Goal: Information Seeking & Learning: Learn about a topic

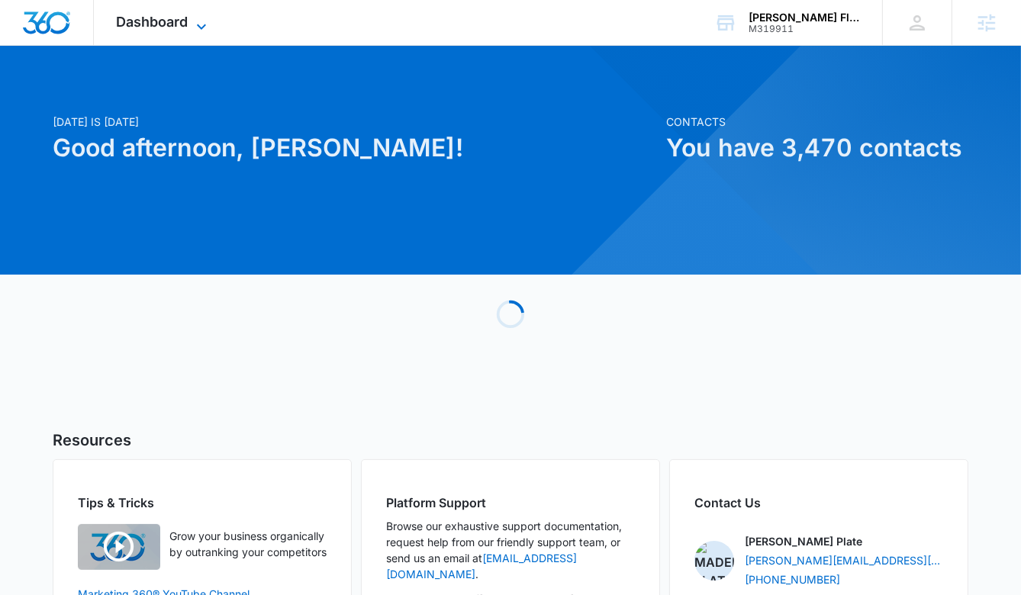
click at [182, 27] on span "Dashboard" at bounding box center [153, 22] width 72 height 16
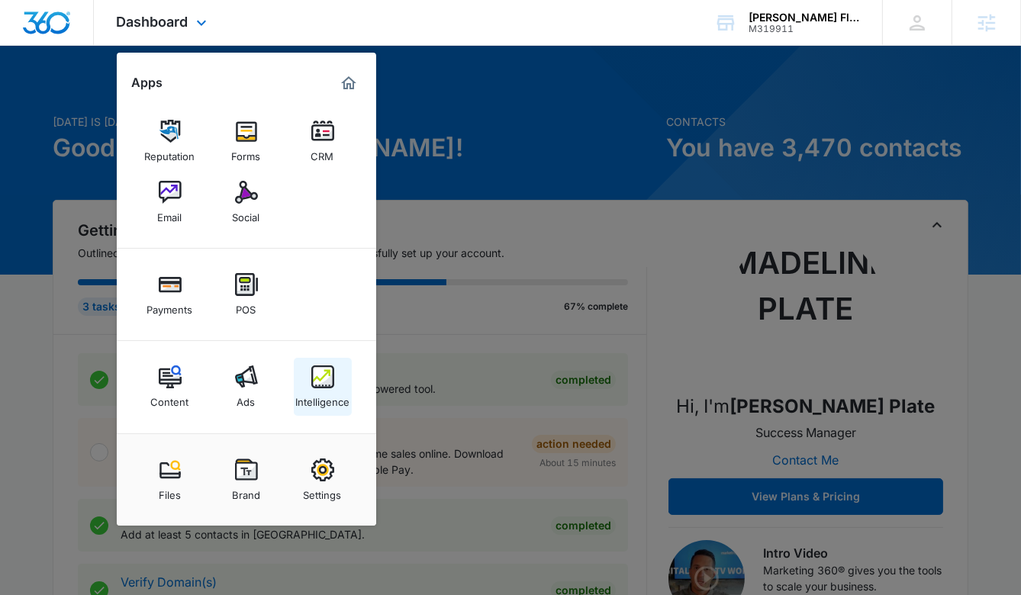
click at [333, 373] on link "Intelligence" at bounding box center [323, 387] width 58 height 58
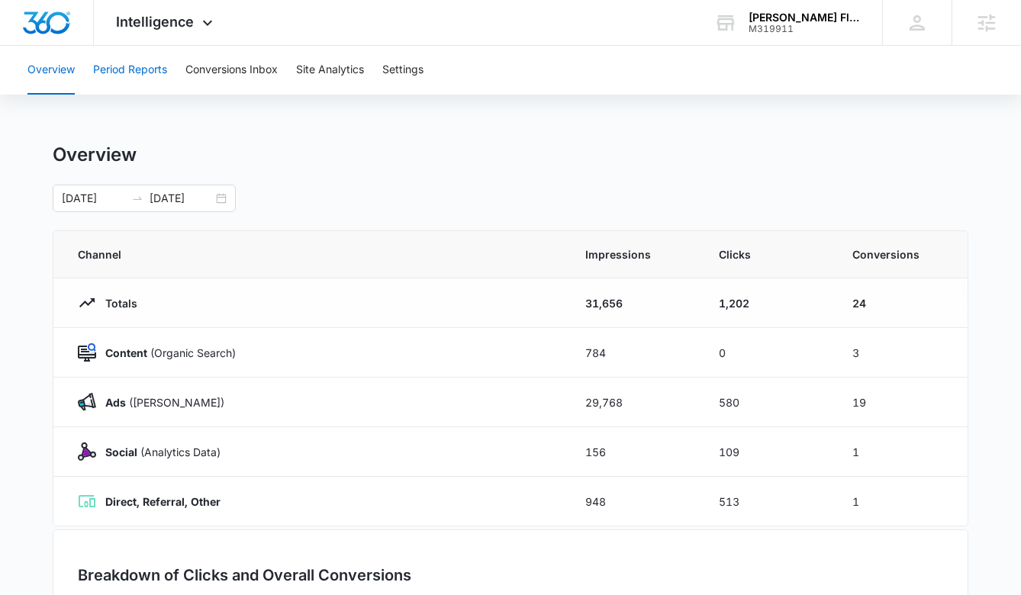
click at [153, 64] on button "Period Reports" at bounding box center [130, 70] width 74 height 49
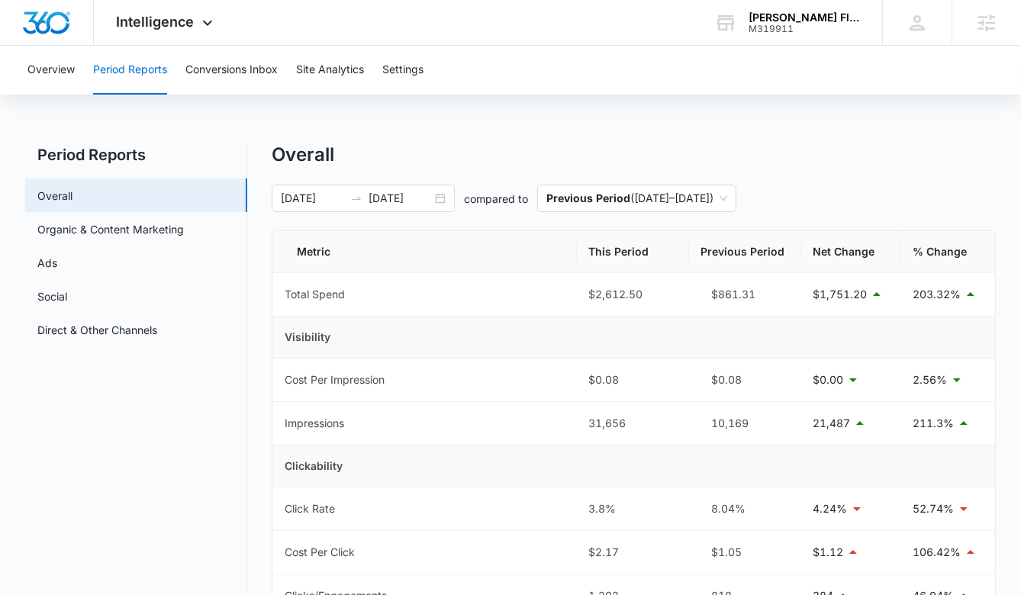
click at [57, 271] on link "Ads" at bounding box center [47, 263] width 20 height 16
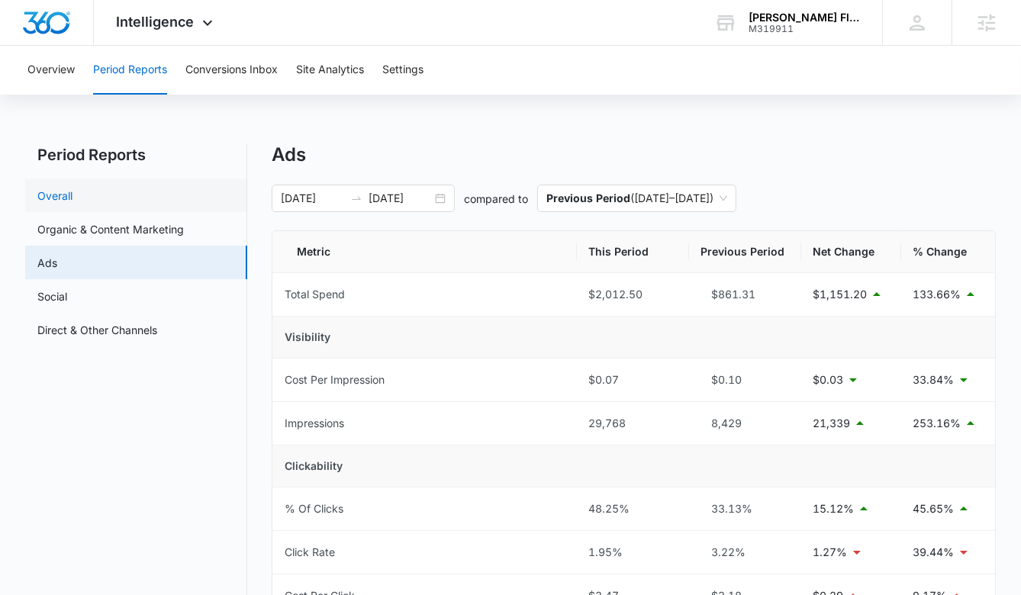
click at [72, 195] on link "Overall" at bounding box center [54, 196] width 35 height 16
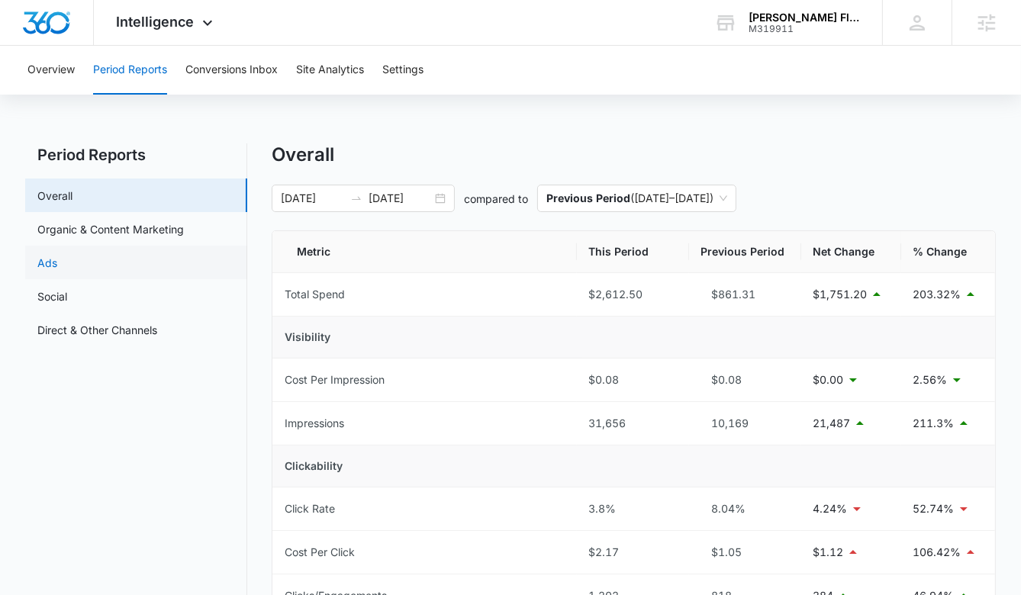
click at [57, 268] on link "Ads" at bounding box center [47, 263] width 20 height 16
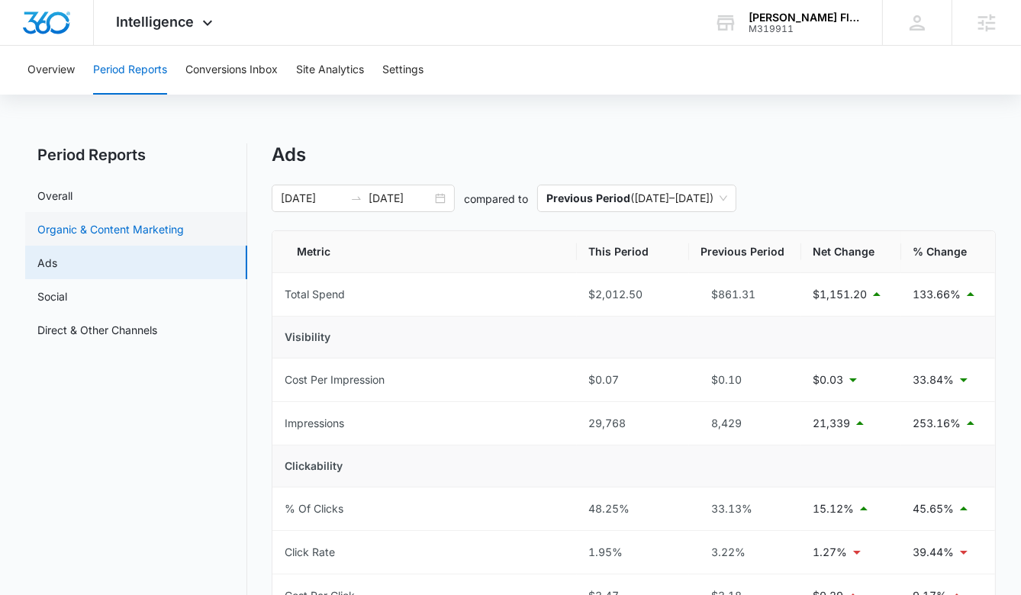
click at [142, 233] on link "Organic & Content Marketing" at bounding box center [110, 229] width 146 height 16
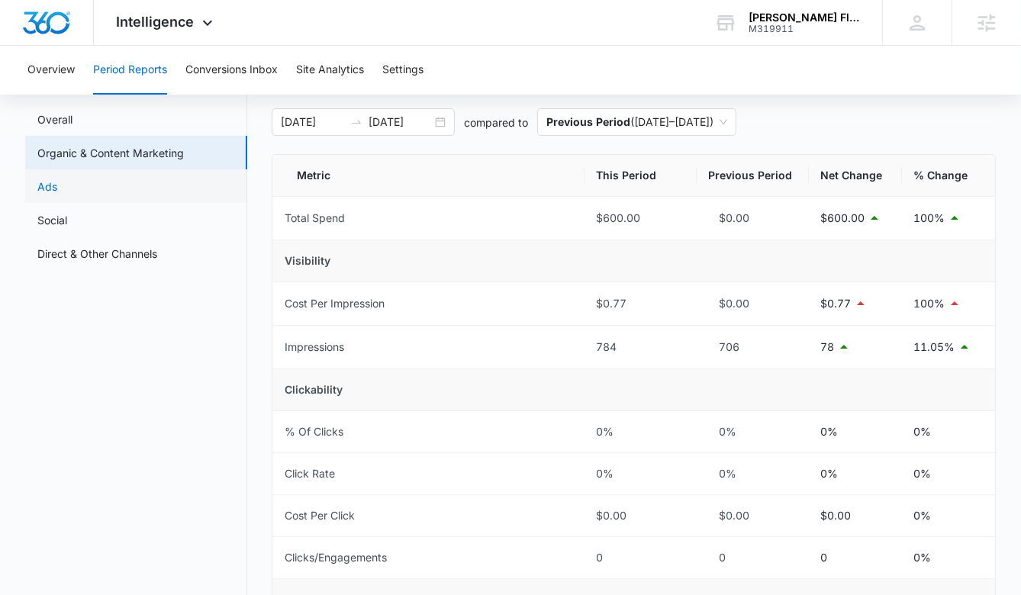
scroll to position [75, 0]
click at [67, 217] on link "Social" at bounding box center [52, 222] width 30 height 16
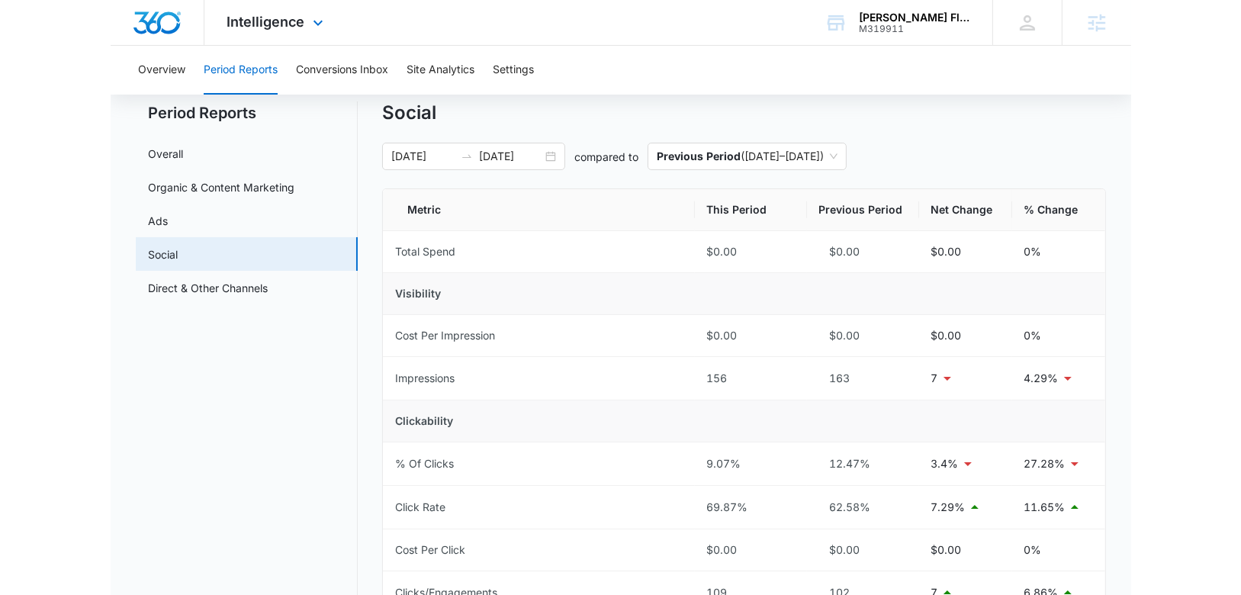
scroll to position [39, 0]
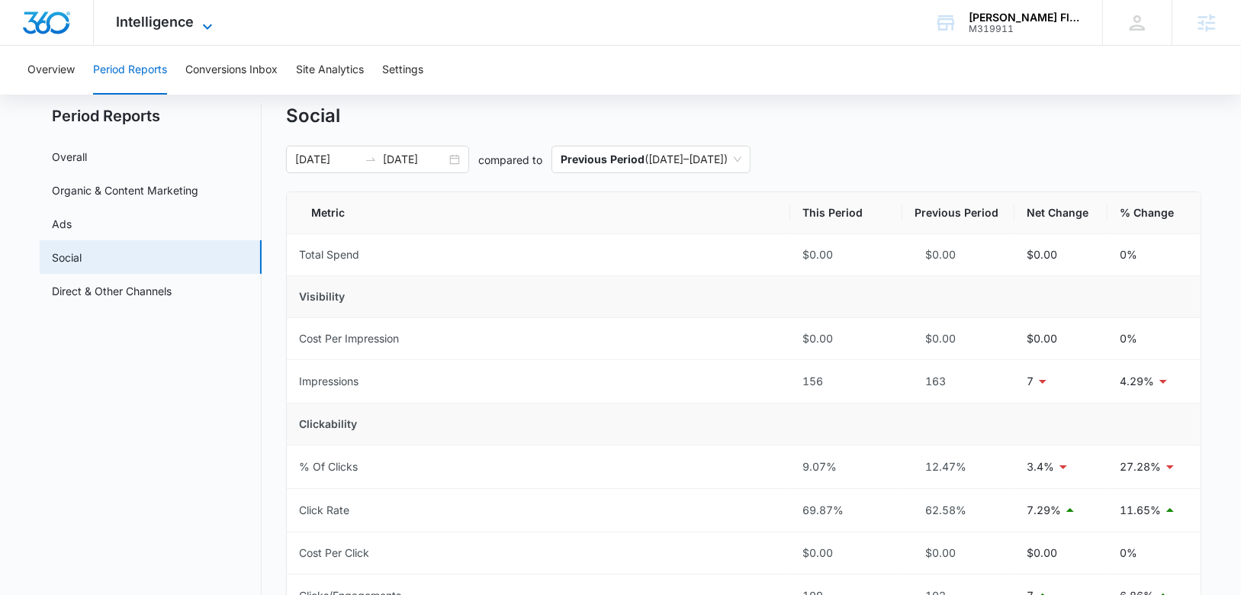
click at [162, 24] on span "Intelligence" at bounding box center [156, 22] width 78 height 16
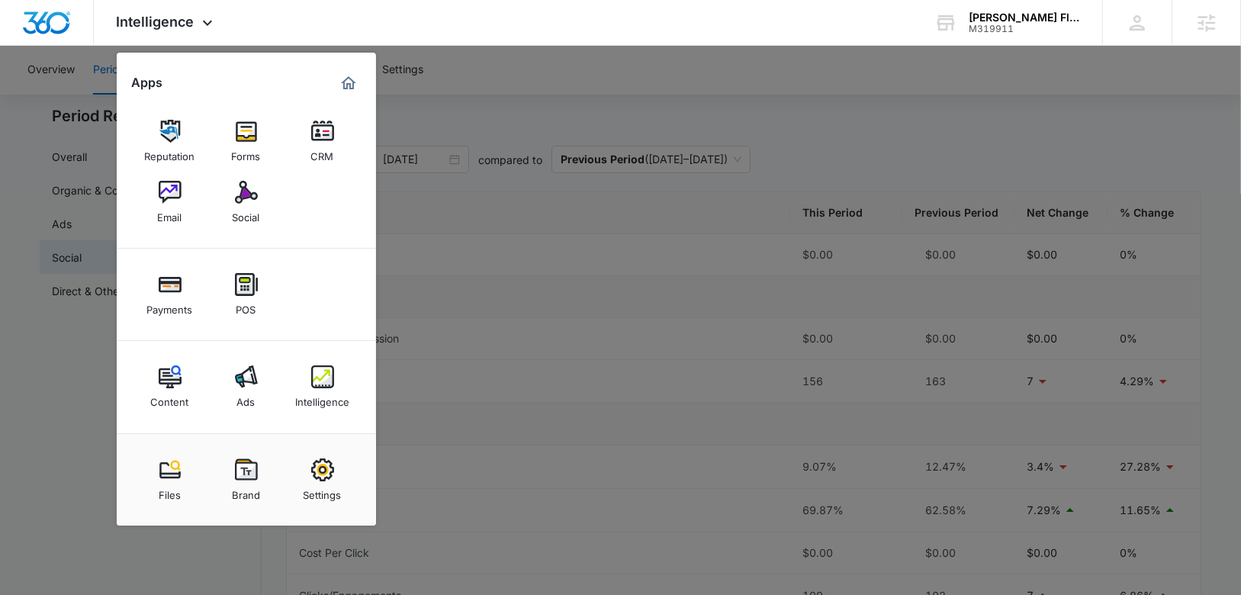
click at [624, 107] on div at bounding box center [620, 297] width 1241 height 595
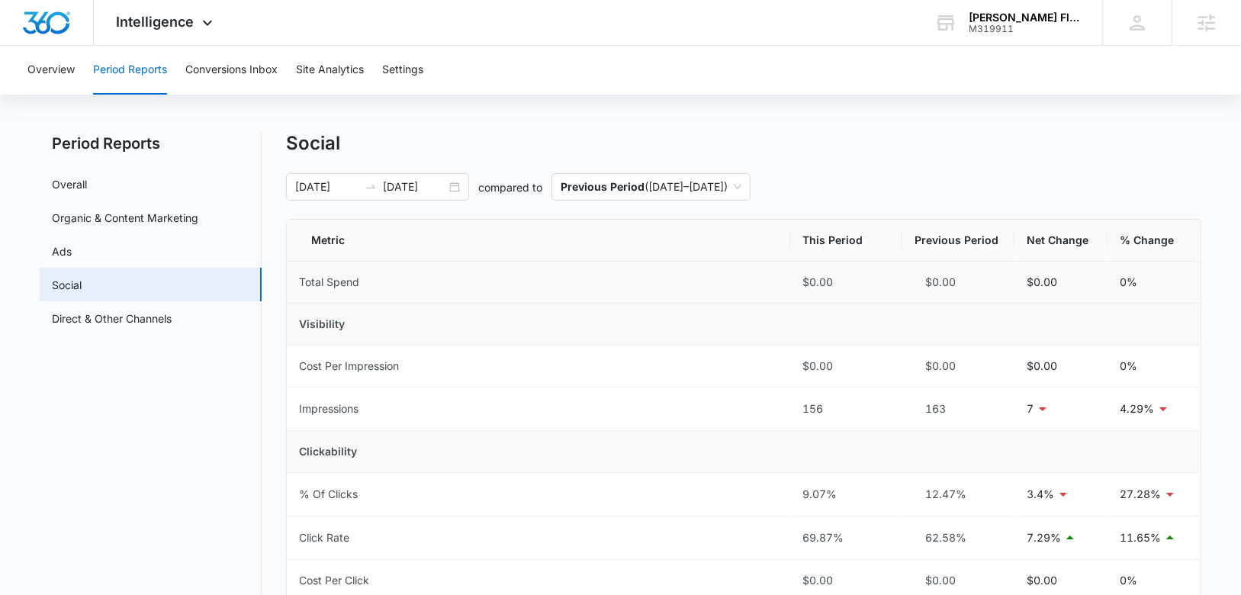
scroll to position [14, 0]
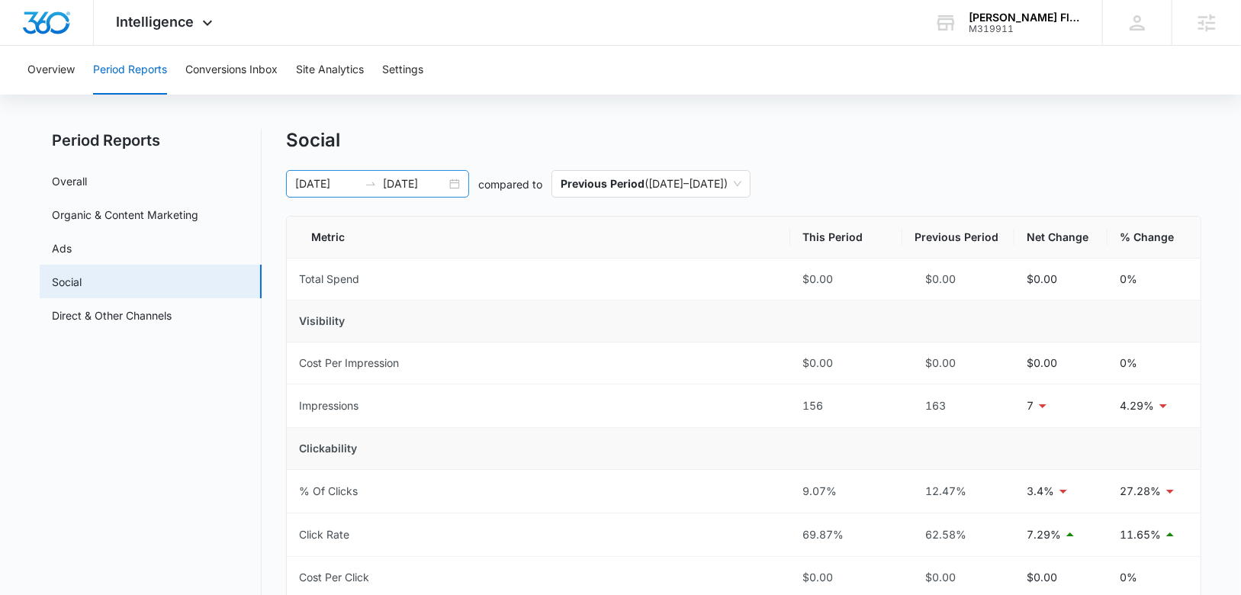
click at [431, 184] on input "09/03/2025" at bounding box center [414, 183] width 63 height 17
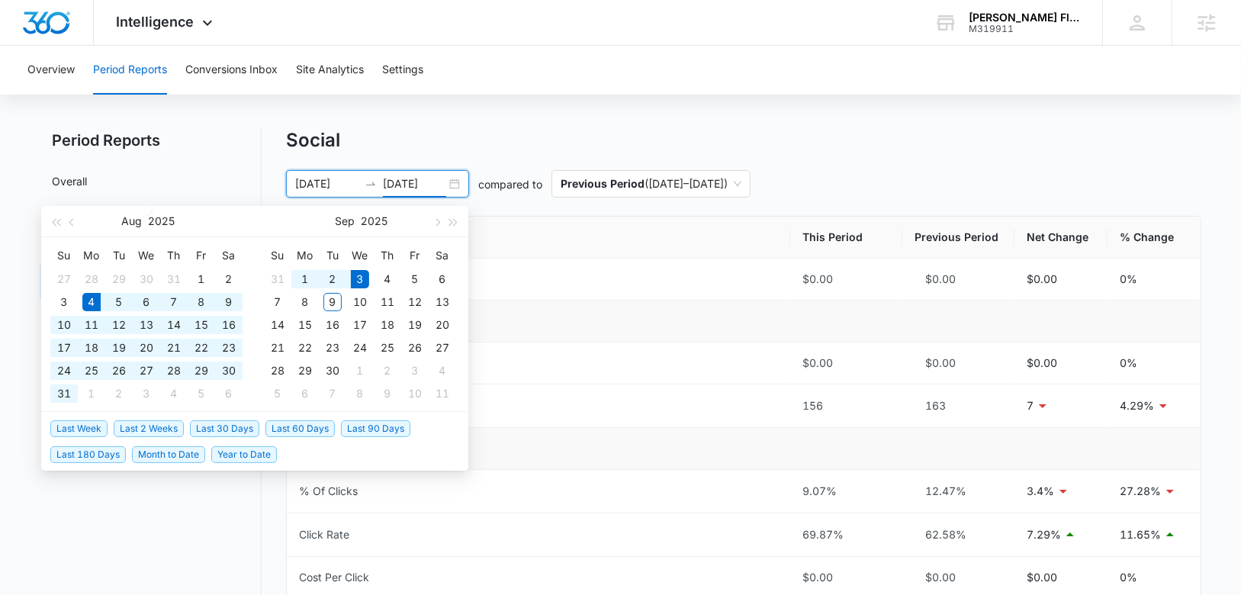
type input "09/03/2025"
click at [368, 430] on span "Last 90 Days" at bounding box center [375, 428] width 69 height 17
type input "06/10/2025"
type input "09/08/2025"
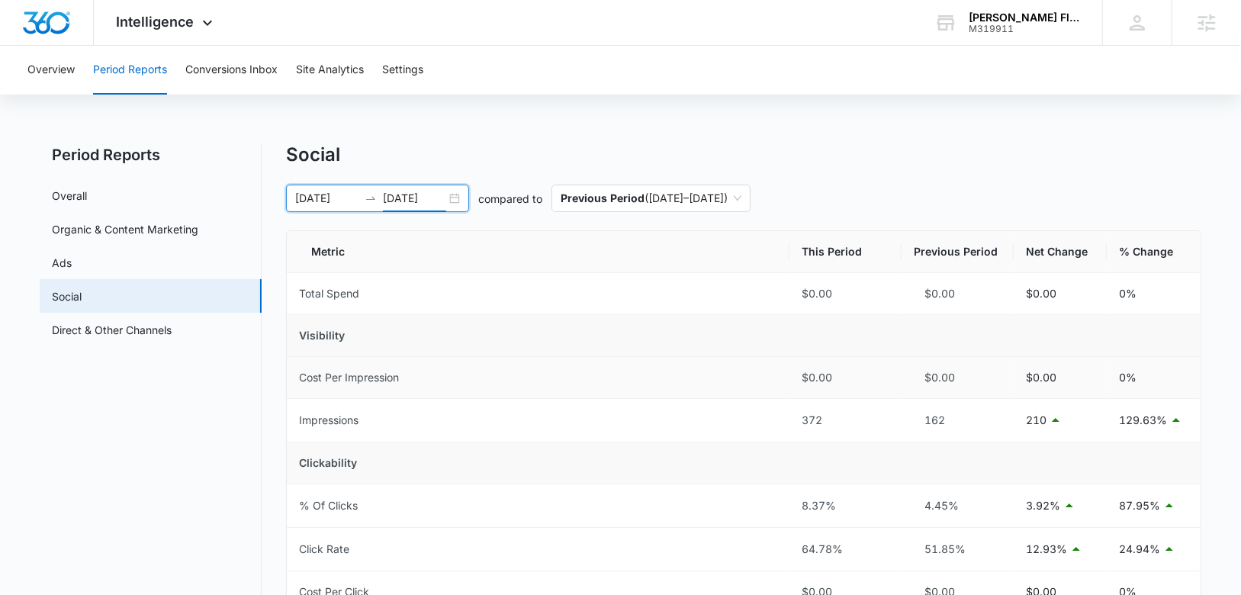
scroll to position [0, 0]
click at [72, 262] on link "Ads" at bounding box center [62, 263] width 20 height 16
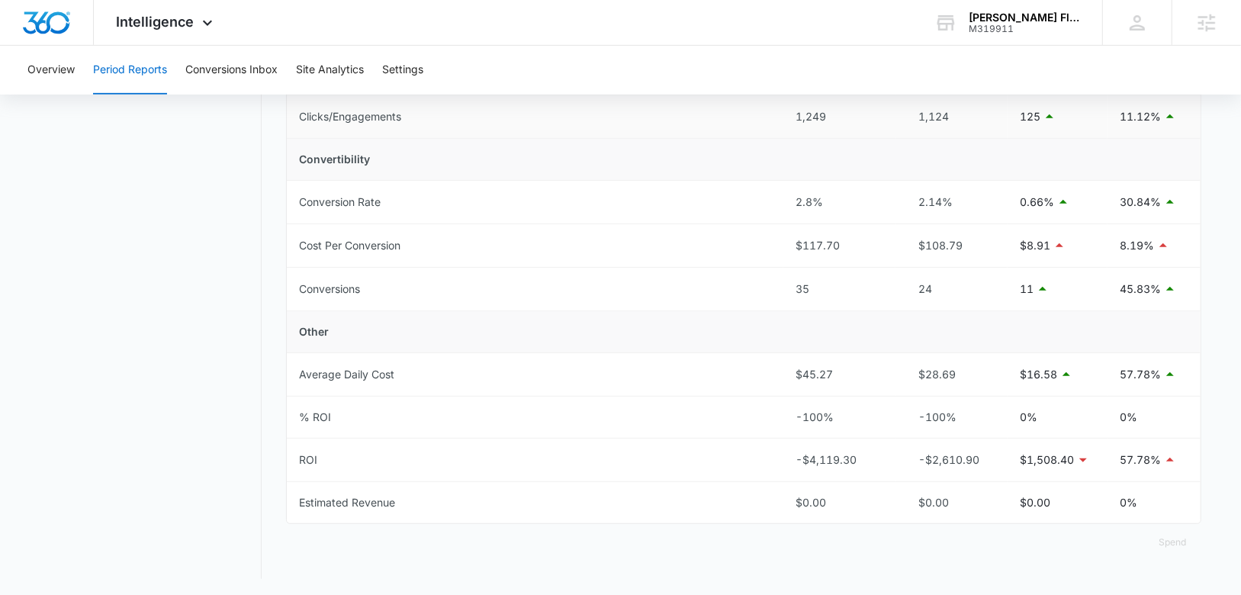
scroll to position [522, 0]
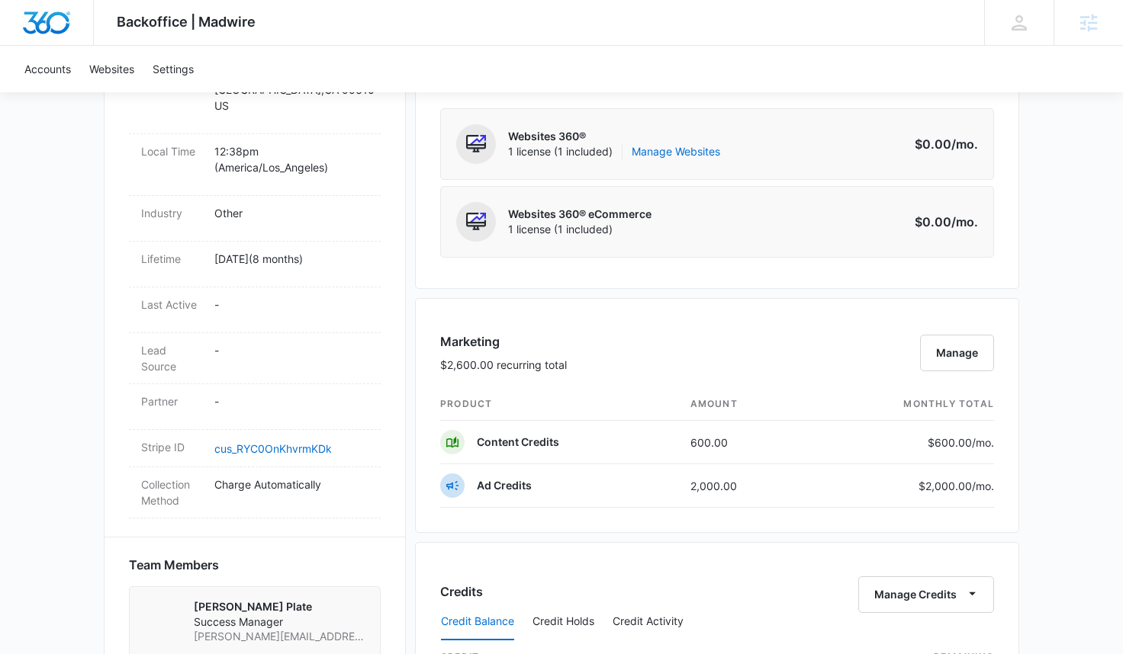
scroll to position [683, 0]
